Goal: Find specific page/section: Find specific page/section

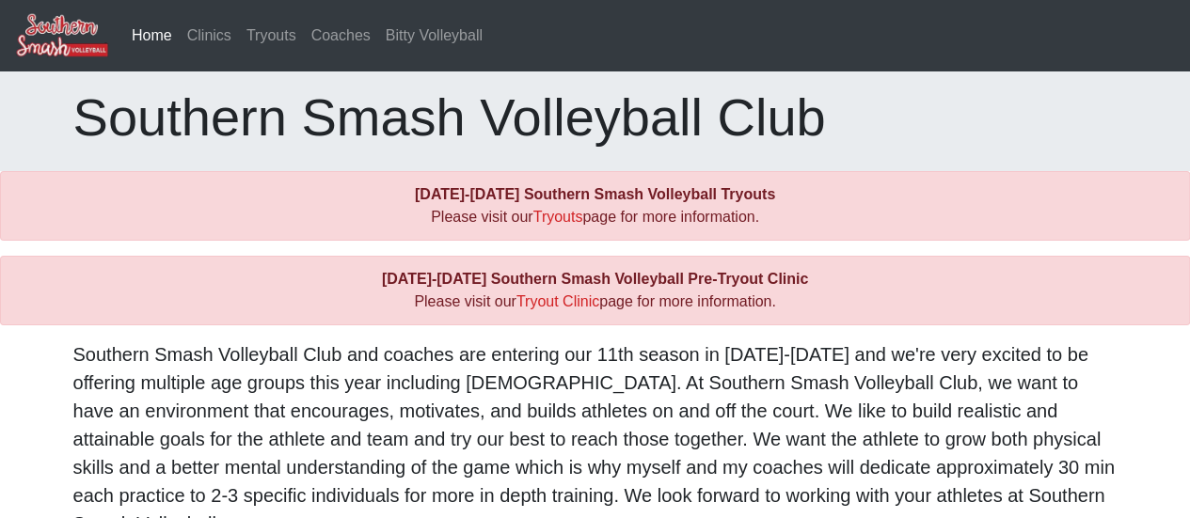
click at [560, 217] on link "Tryouts" at bounding box center [558, 217] width 50 height 16
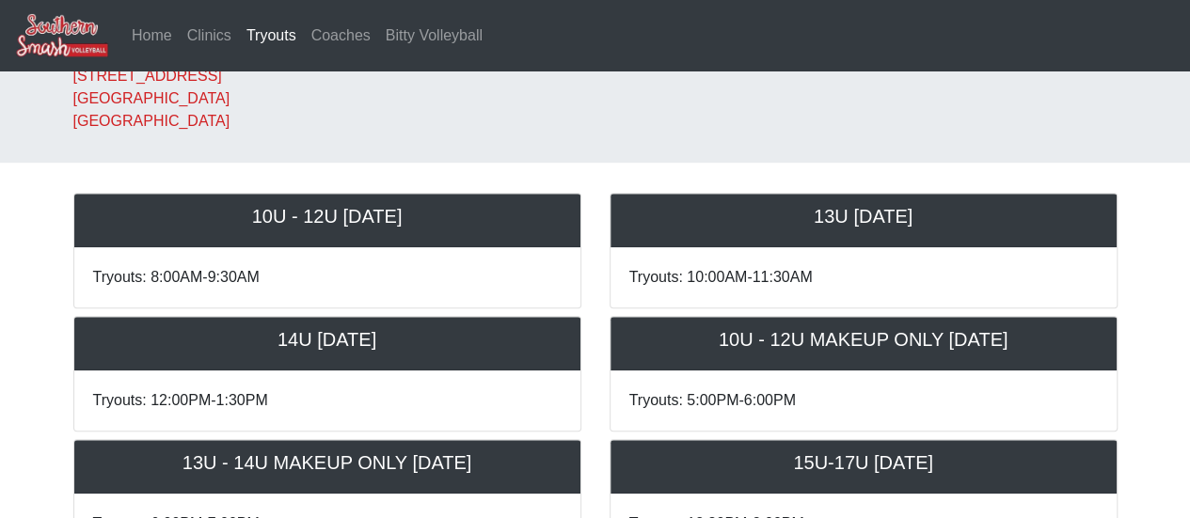
scroll to position [601, 0]
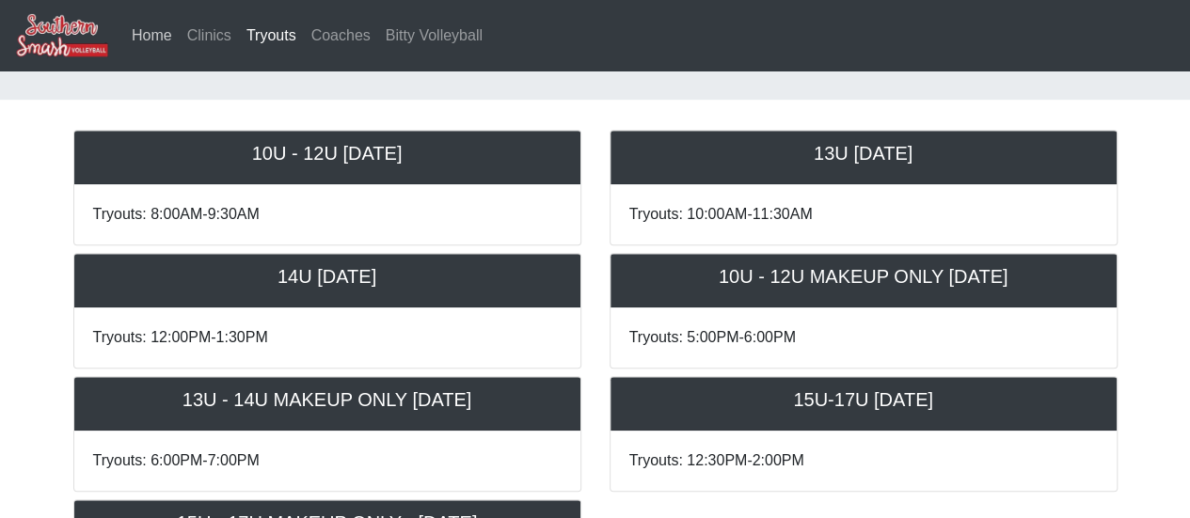
click at [172, 33] on link "Home" at bounding box center [152, 36] width 56 height 38
